Goal: Information Seeking & Learning: Check status

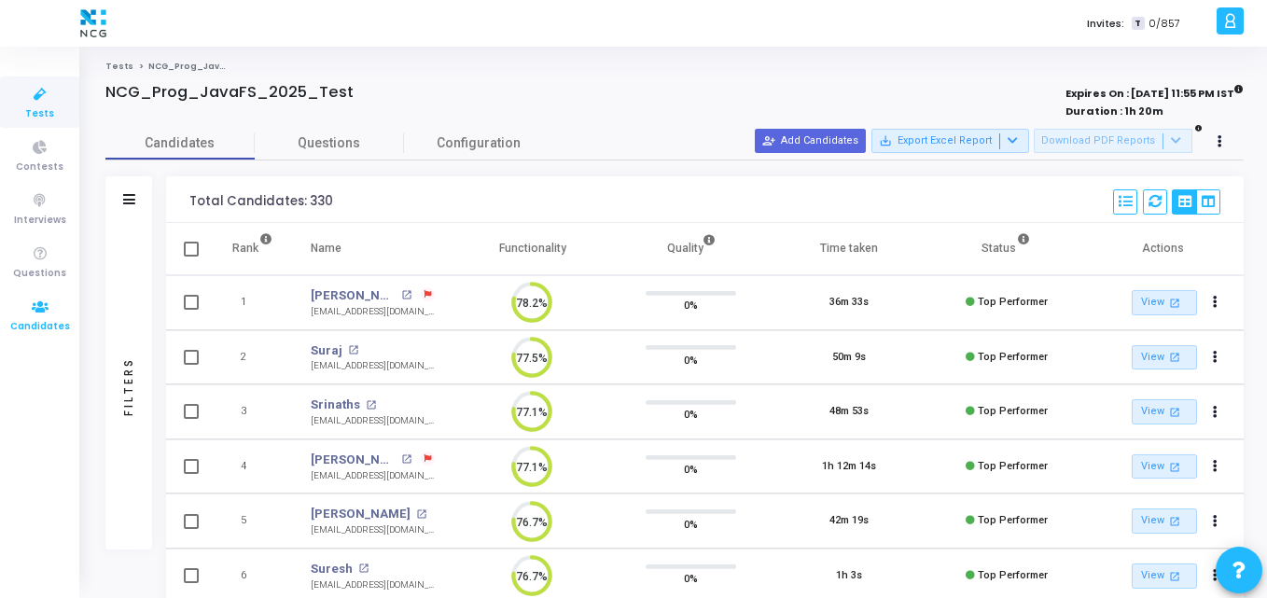
click at [44, 320] on span "Candidates" at bounding box center [40, 327] width 60 height 16
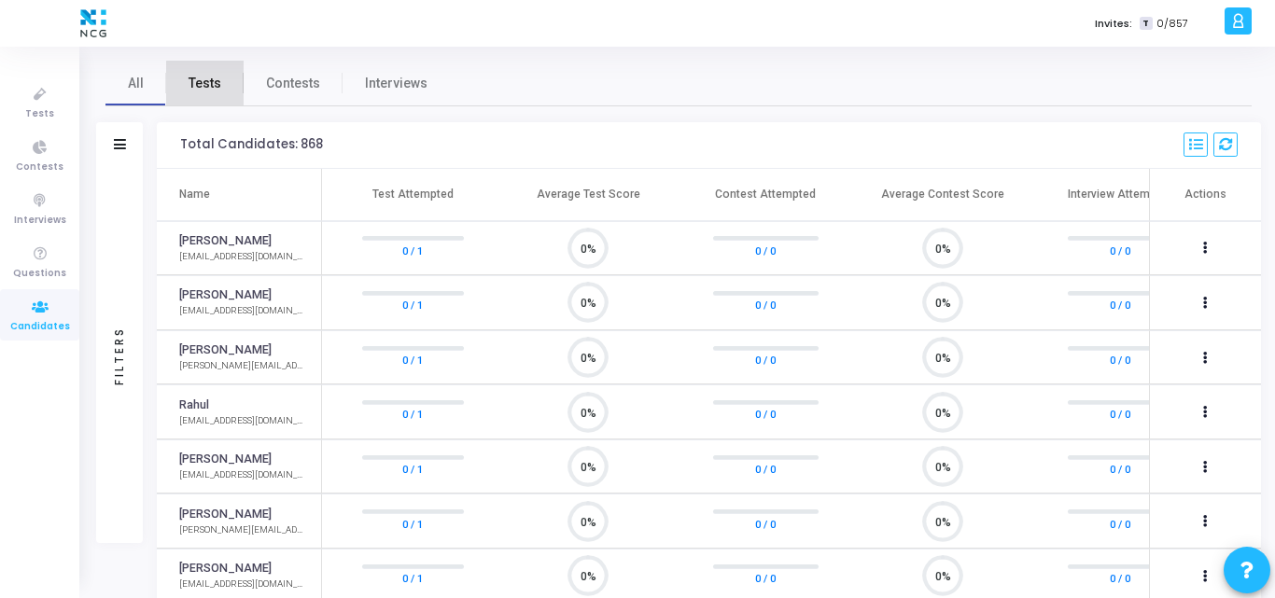
click at [205, 95] on link "Tests" at bounding box center [204, 83] width 77 height 45
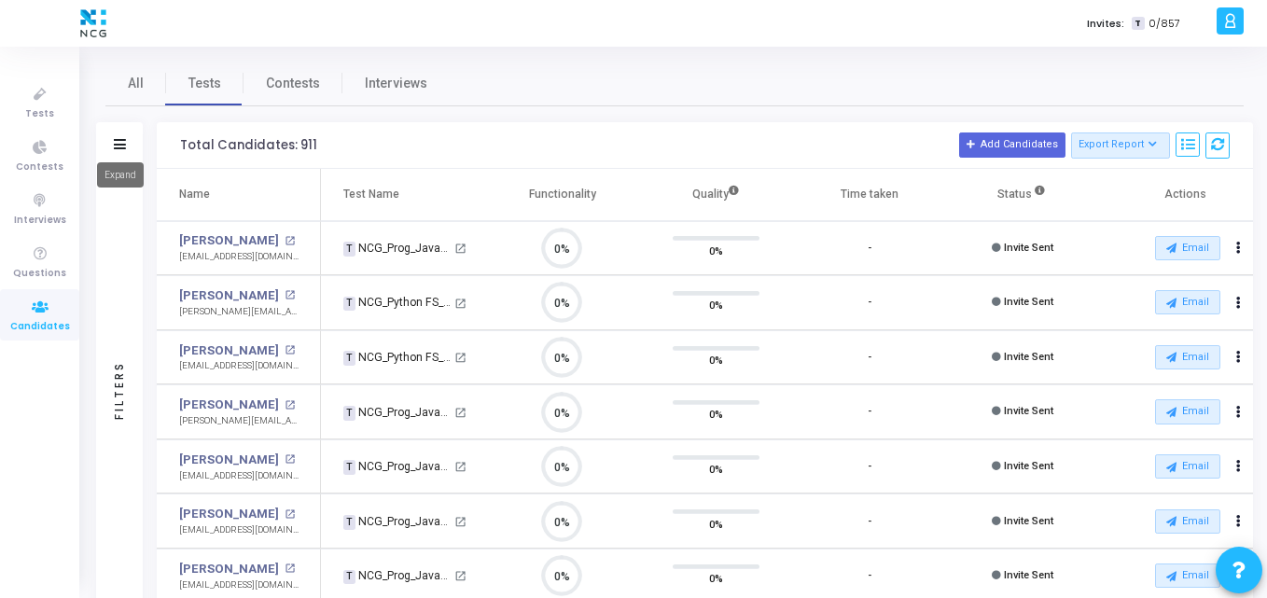
click at [122, 144] on icon at bounding box center [120, 144] width 12 height 10
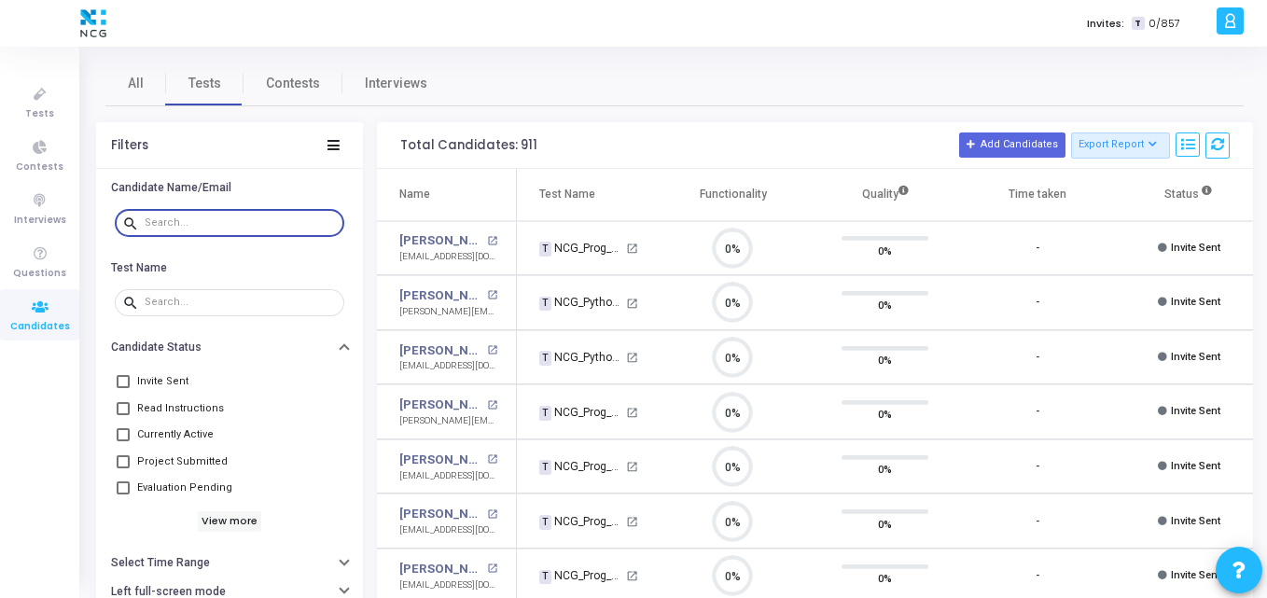
click at [149, 221] on input "text" at bounding box center [241, 222] width 192 height 11
paste input "[EMAIL_ADDRESS][DOMAIN_NAME]"
type input "[EMAIL_ADDRESS][DOMAIN_NAME]"
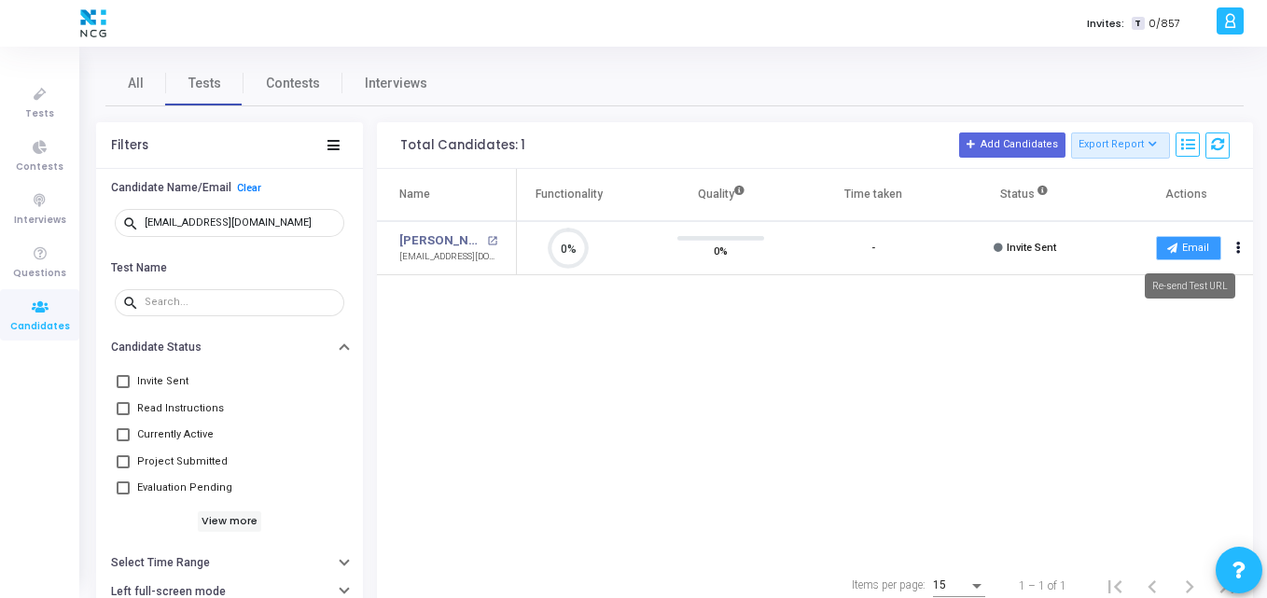
click at [1169, 244] on icon at bounding box center [1173, 248] width 10 height 10
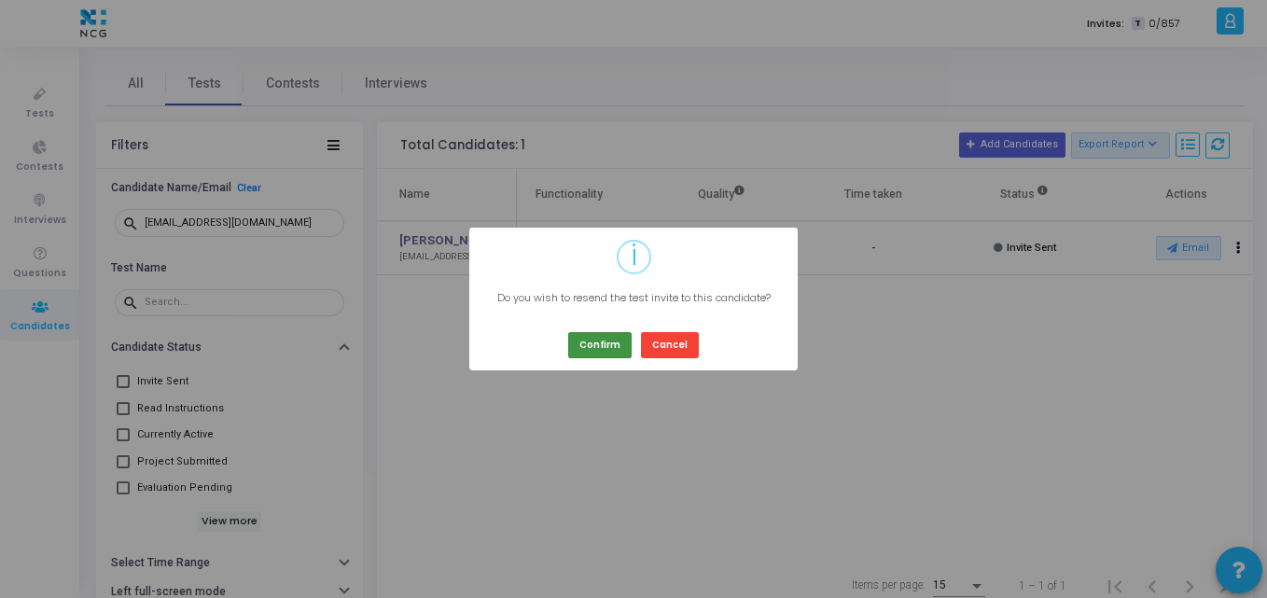
click at [611, 351] on button "Confirm" at bounding box center [599, 344] width 63 height 25
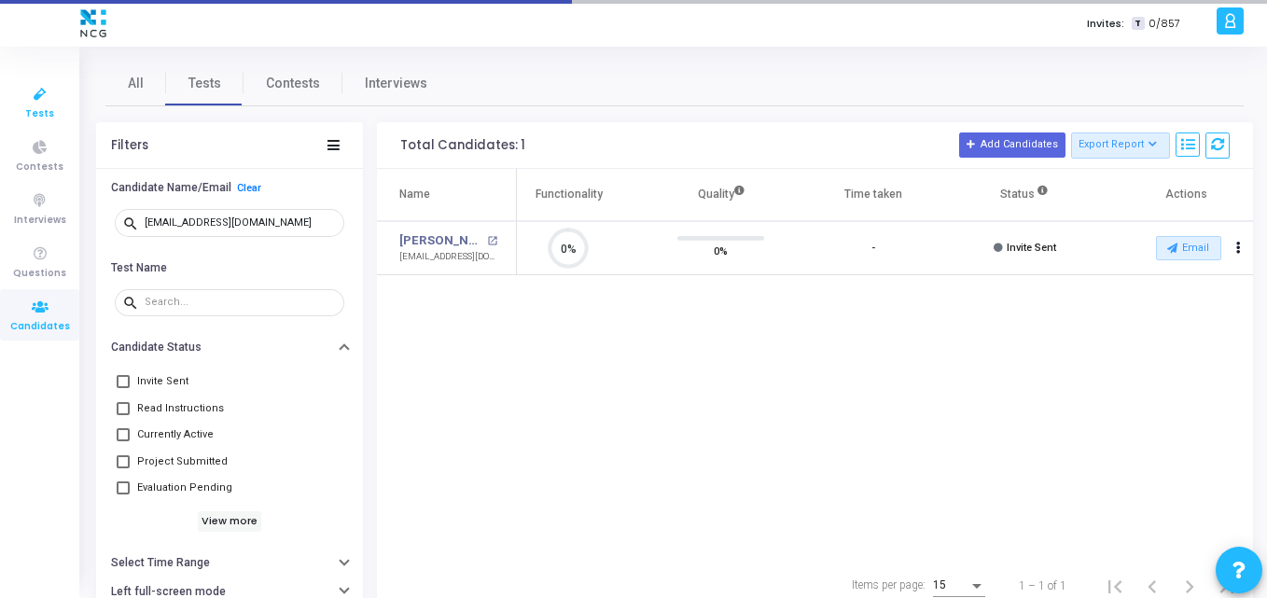
click at [29, 92] on icon at bounding box center [40, 94] width 39 height 23
